Goal: Check status

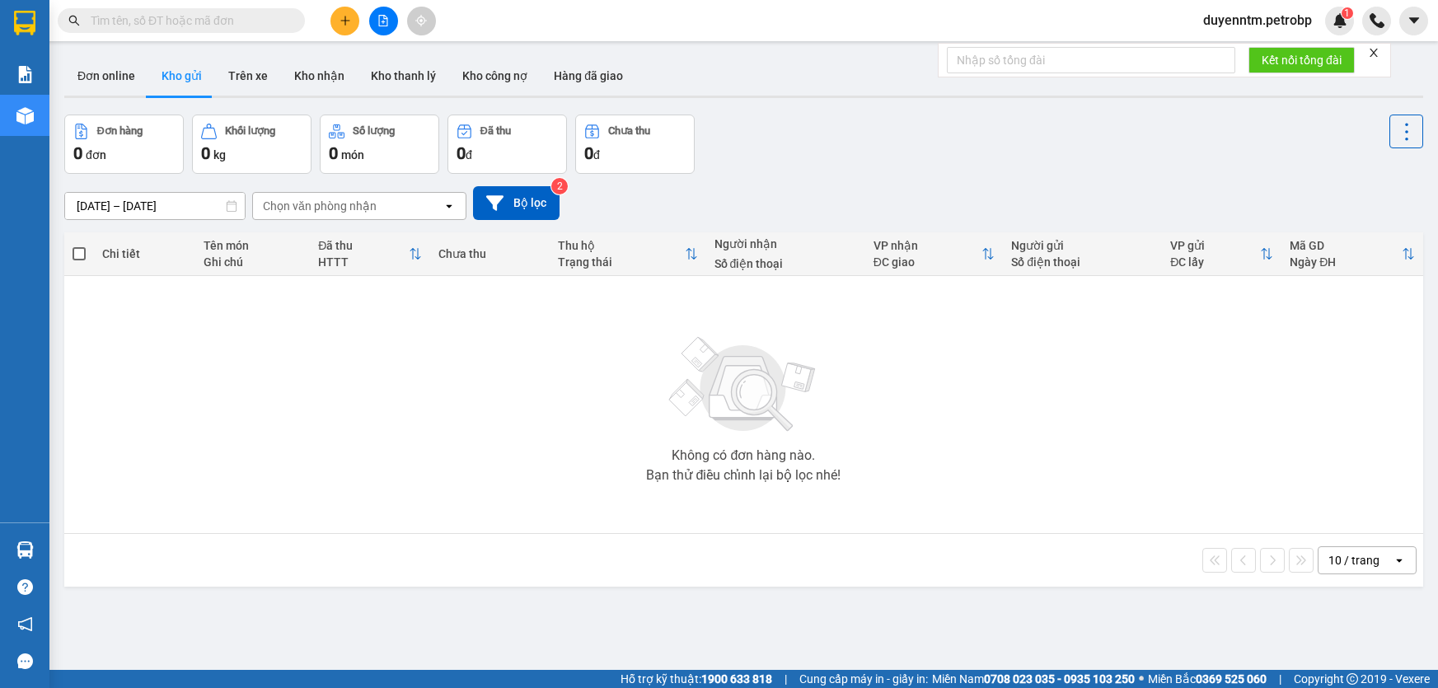
click at [197, 14] on input "text" at bounding box center [188, 21] width 195 height 18
type input "9"
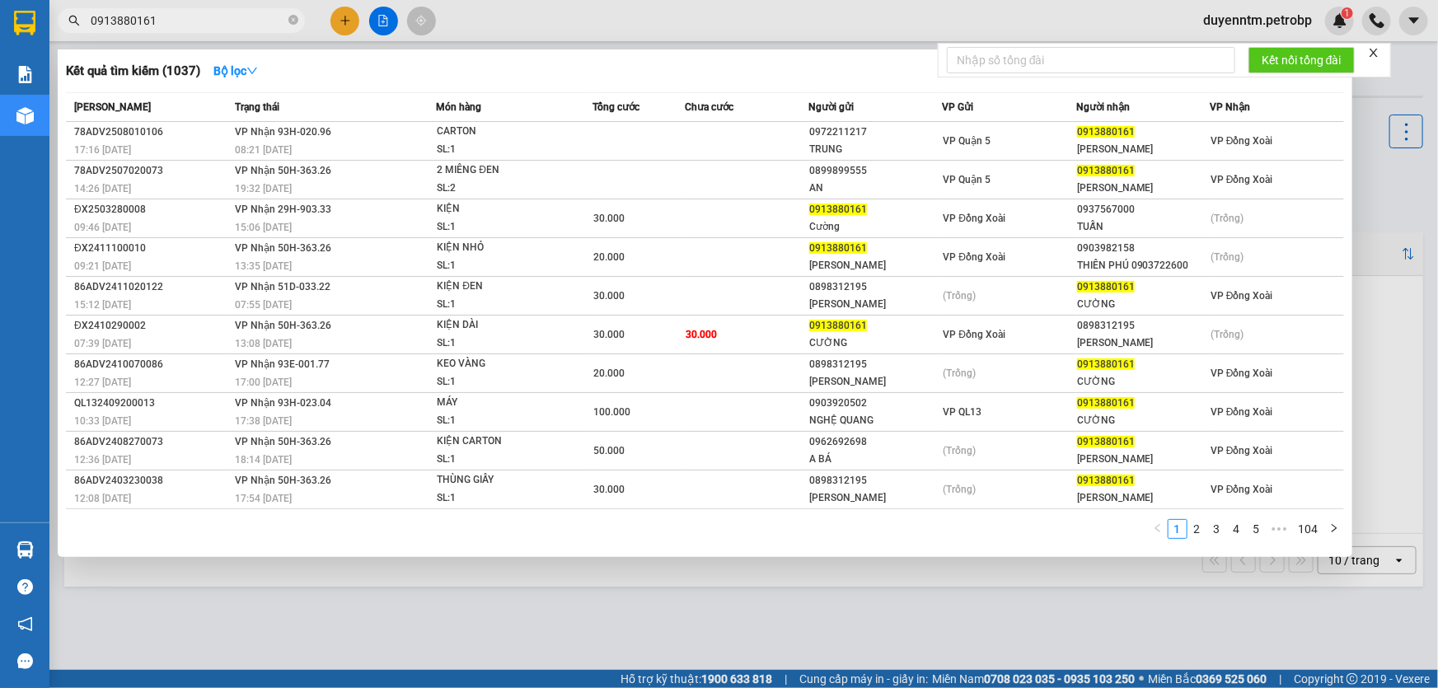
type input "0913880161"
click at [258, 56] on div "Kết quả tìm kiếm ( 1037 ) Bộ lọc Mã ĐH Trạng thái Món hàng Tổng cước Chưa cước …" at bounding box center [705, 303] width 1295 height 508
click at [256, 68] on icon "down" at bounding box center [252, 71] width 12 height 12
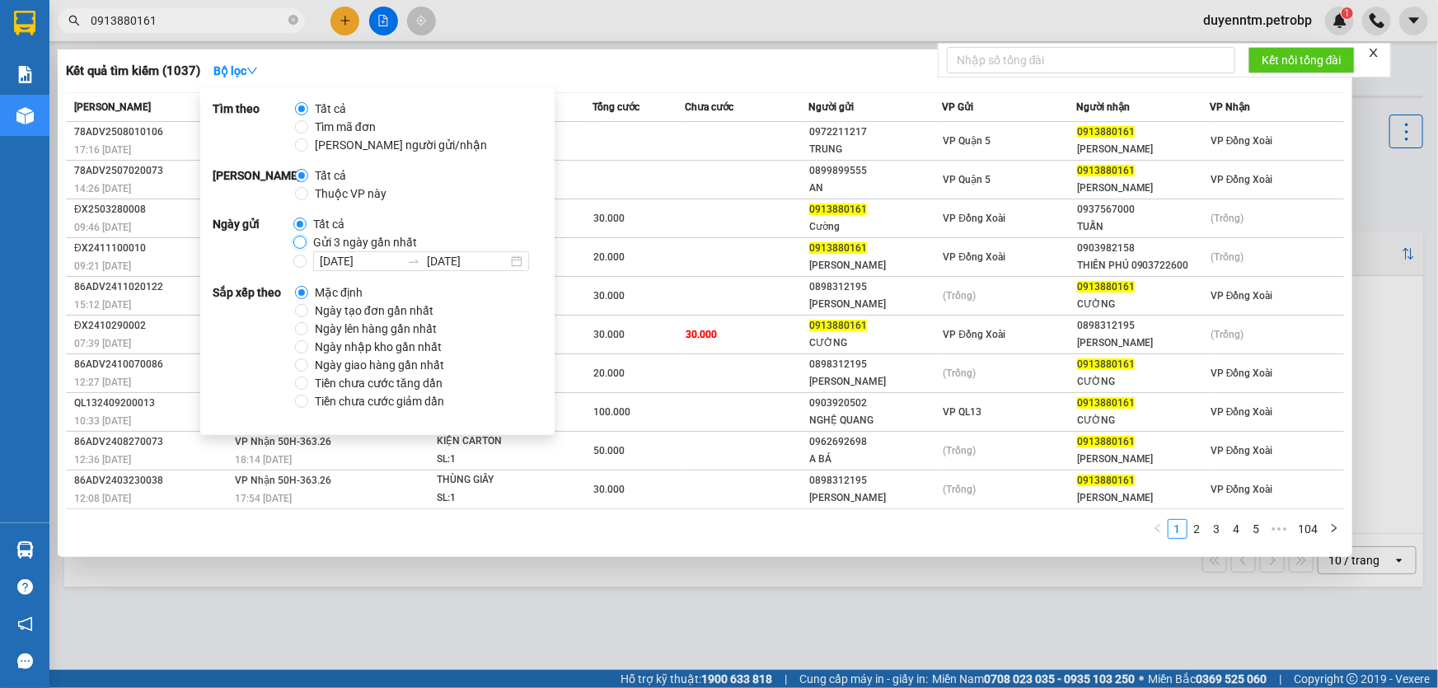
click at [293, 239] on input "Gửi 3 ngày gần nhất" at bounding box center [299, 242] width 13 height 13
radio input "true"
radio input "false"
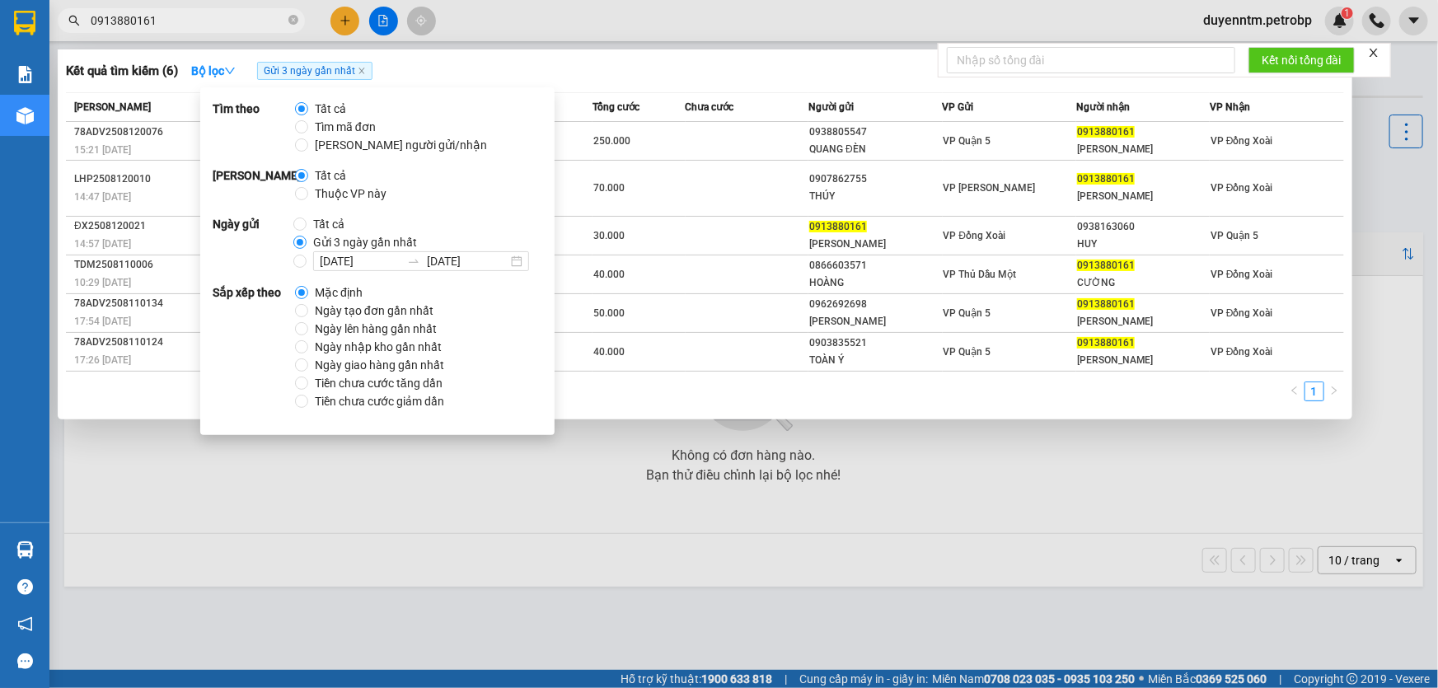
click at [645, 8] on div at bounding box center [719, 344] width 1438 height 688
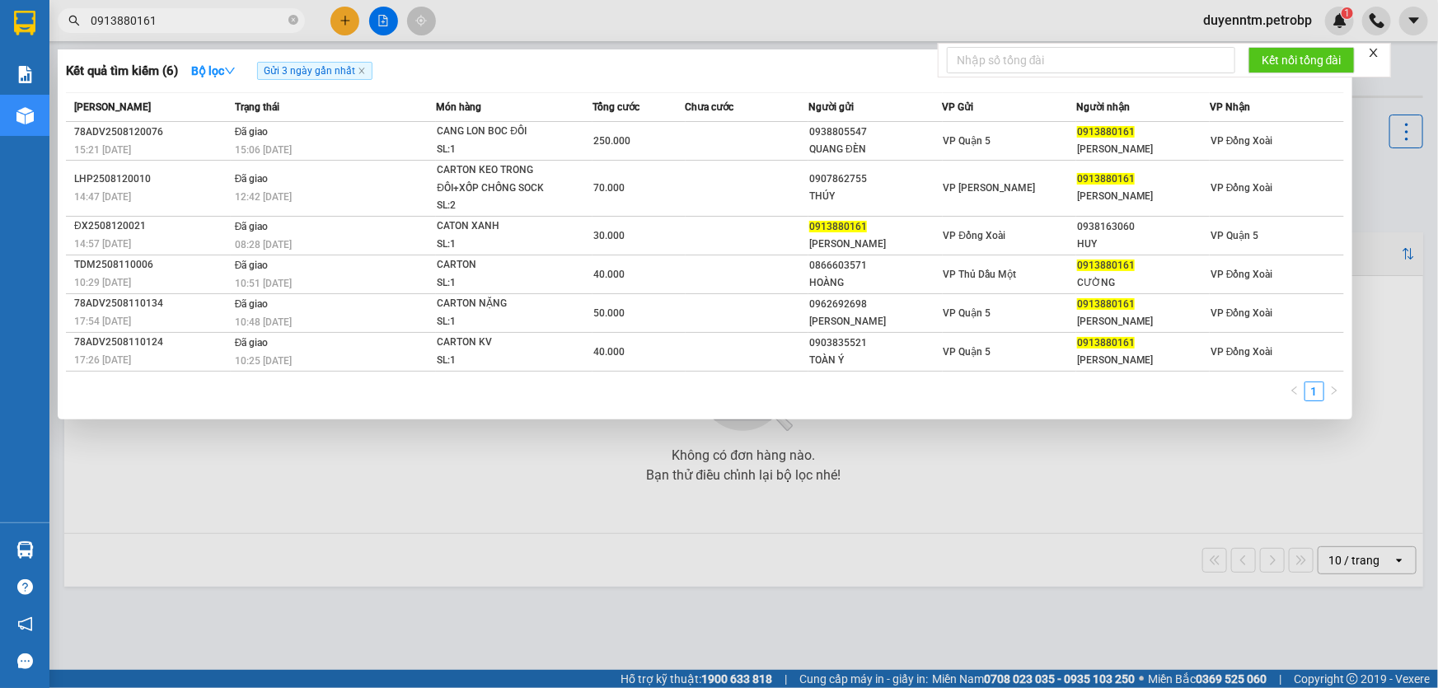
click at [190, 26] on input "0913880161" at bounding box center [188, 21] width 195 height 18
